Goal: Task Accomplishment & Management: Manage account settings

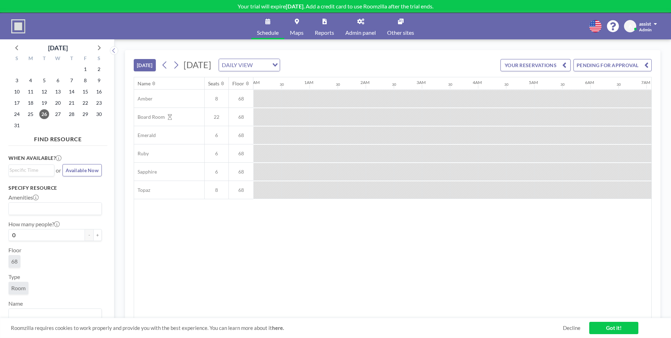
scroll to position [0, 421]
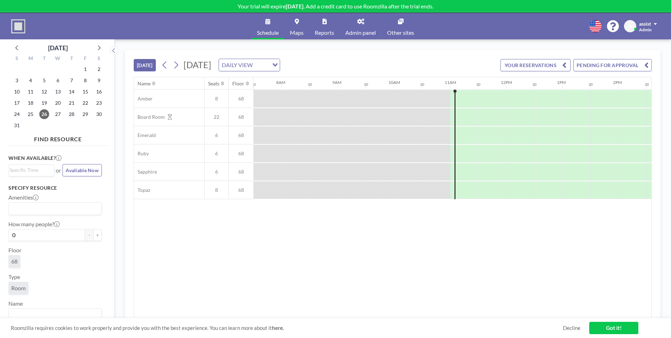
drag, startPoint x: 7, startPoint y: 25, endPoint x: 17, endPoint y: 26, distance: 9.2
click at [10, 25] on div "Schedule Maps Reports Admin panel Other sites English Polski 日本語 Española A ass…" at bounding box center [335, 26] width 671 height 26
click at [16, 26] on img at bounding box center [18, 26] width 14 height 14
click at [364, 21] on icon at bounding box center [360, 22] width 7 height 6
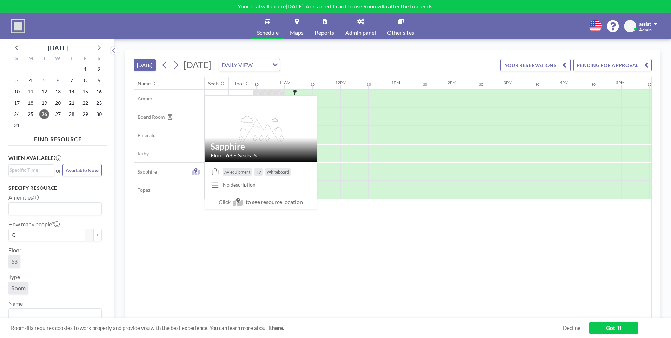
scroll to position [0, 590]
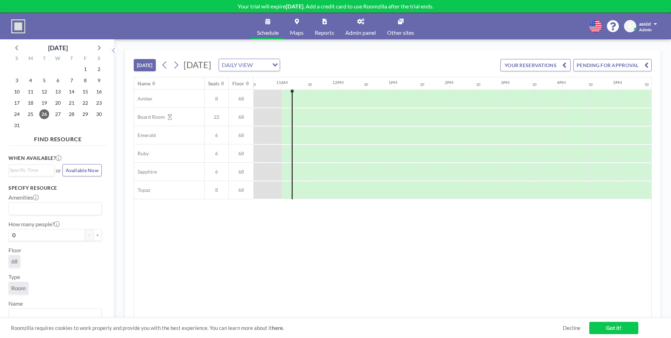
click at [22, 25] on img at bounding box center [18, 26] width 14 height 14
click at [359, 25] on link "Admin panel" at bounding box center [361, 26] width 42 height 26
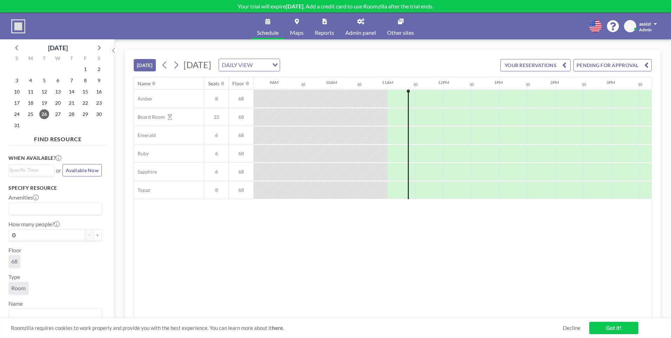
scroll to position [0, 590]
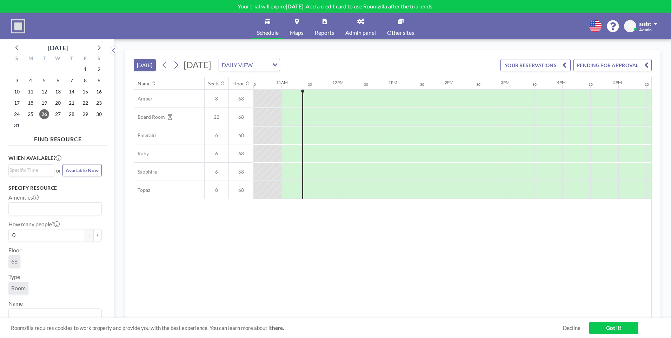
click at [613, 329] on link "Got it!" at bounding box center [613, 328] width 49 height 12
click at [526, 258] on div "Name Seats Floor 12AM 30 1AM 30 2AM 30 3AM 30 4AM 30 5AM 30 6AM 30 7AM 30 8AM 3…" at bounding box center [393, 197] width 518 height 241
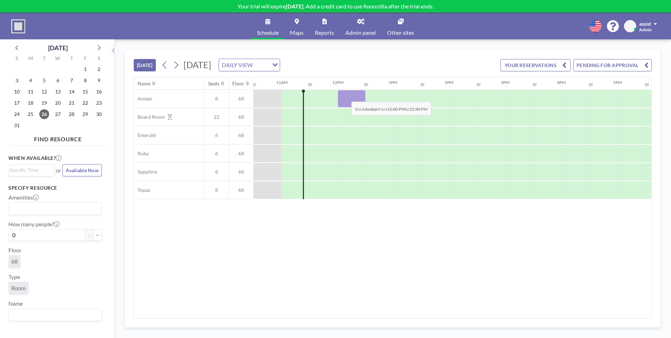
click at [346, 96] on div at bounding box center [352, 99] width 28 height 18
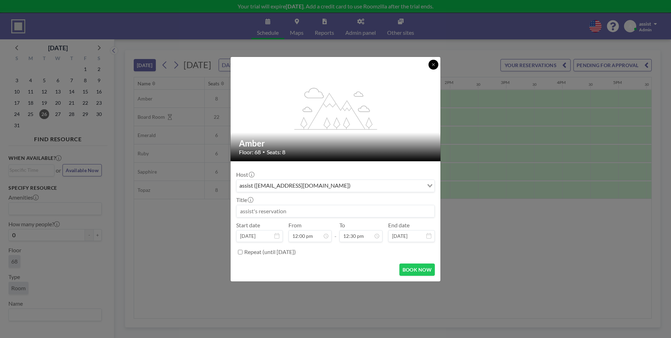
click at [435, 66] on icon at bounding box center [433, 64] width 4 height 4
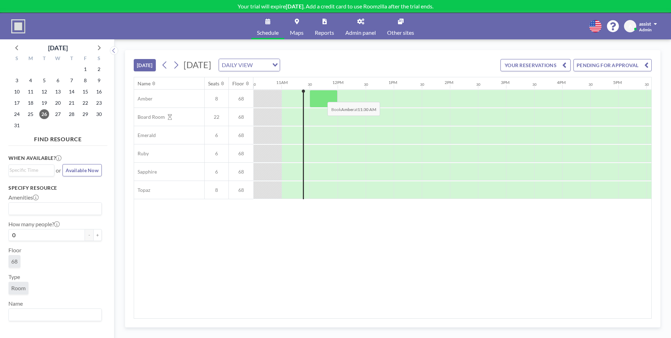
click at [322, 97] on div at bounding box center [324, 99] width 28 height 18
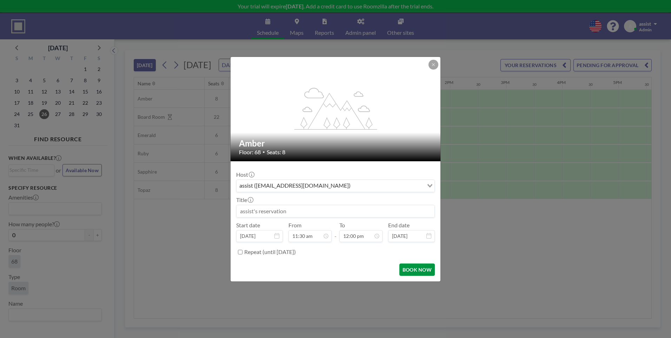
click at [418, 271] on button "BOOK NOW" at bounding box center [417, 269] width 35 height 12
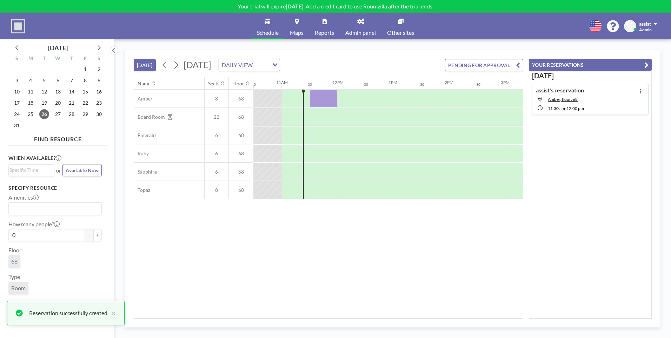
click at [575, 184] on div "Today assist's reservation Amber, floor: 68 11:30 AM - 12:00 PM" at bounding box center [590, 195] width 123 height 248
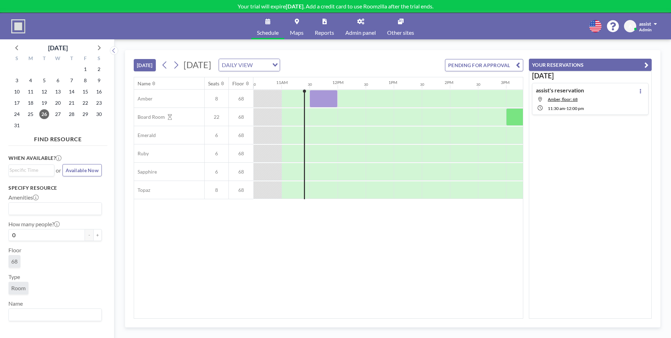
click at [655, 24] on span at bounding box center [655, 23] width 3 height 5
click at [643, 33] on span "Profile" at bounding box center [636, 33] width 15 height 7
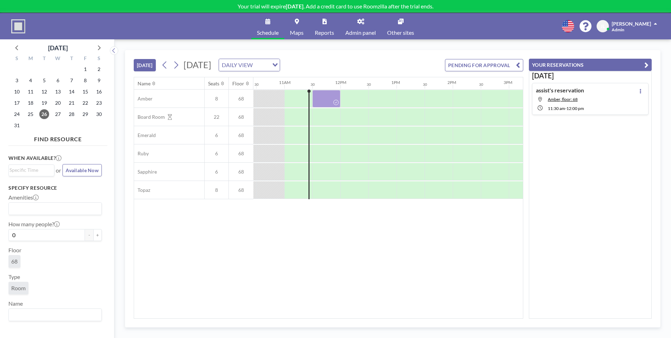
scroll to position [0, 590]
click at [558, 99] on span "Amber, floor: 68" at bounding box center [563, 99] width 30 height 5
click at [639, 92] on icon at bounding box center [640, 91] width 3 height 5
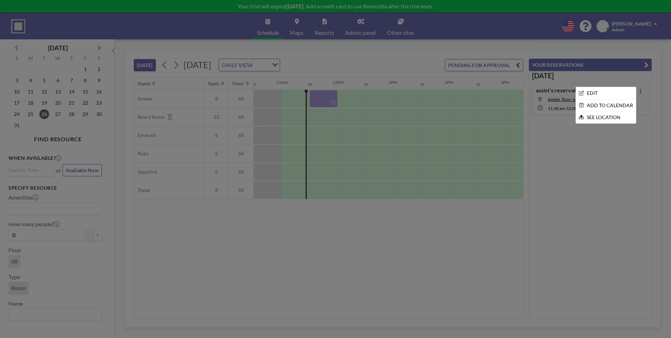
click at [662, 100] on div at bounding box center [335, 169] width 671 height 338
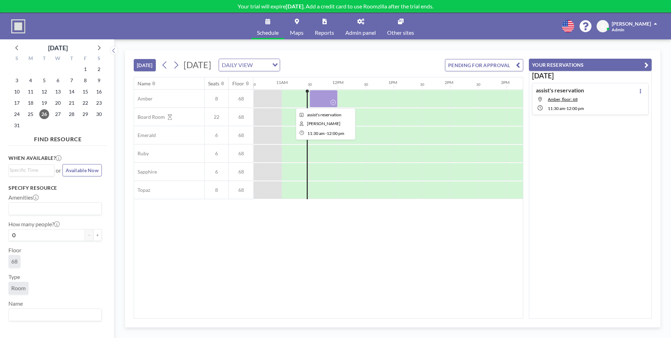
click at [328, 99] on div at bounding box center [324, 99] width 28 height 18
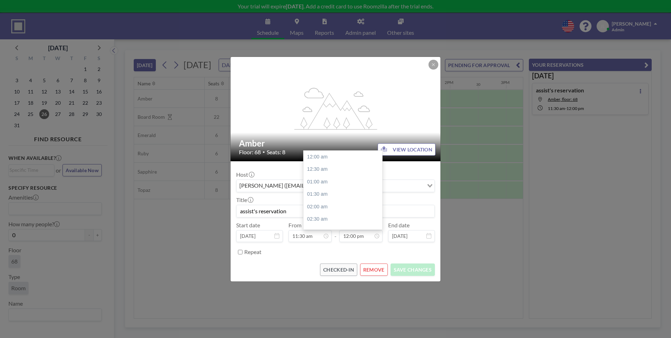
scroll to position [300, 0]
click at [279, 272] on div "CHECKED-IN REMOVE SAVE CHANGES" at bounding box center [335, 269] width 199 height 12
click at [436, 66] on button at bounding box center [434, 65] width 10 height 10
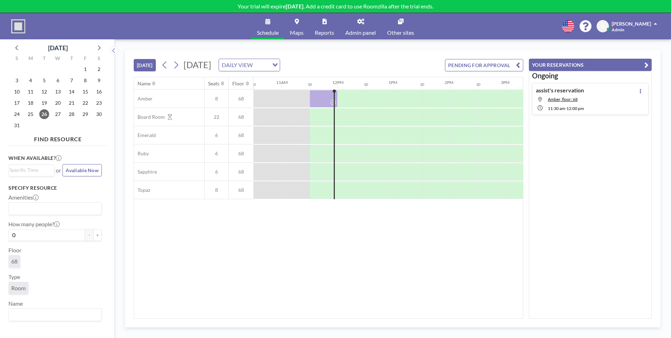
click at [406, 258] on div "Name Seats Floor 12AM 30 1AM 30 2AM 30 3AM 30 4AM 30 5AM 30 6AM 30 7AM 30 8AM 3…" at bounding box center [328, 197] width 389 height 241
click at [344, 218] on div "Name Seats Floor 12AM 30 1AM 30 2AM 30 3AM 30 4AM 30 5AM 30 6AM 30 7AM 30 8AM 3…" at bounding box center [328, 197] width 389 height 241
click at [361, 23] on icon at bounding box center [360, 22] width 7 height 6
